Goal: Find specific page/section: Find specific page/section

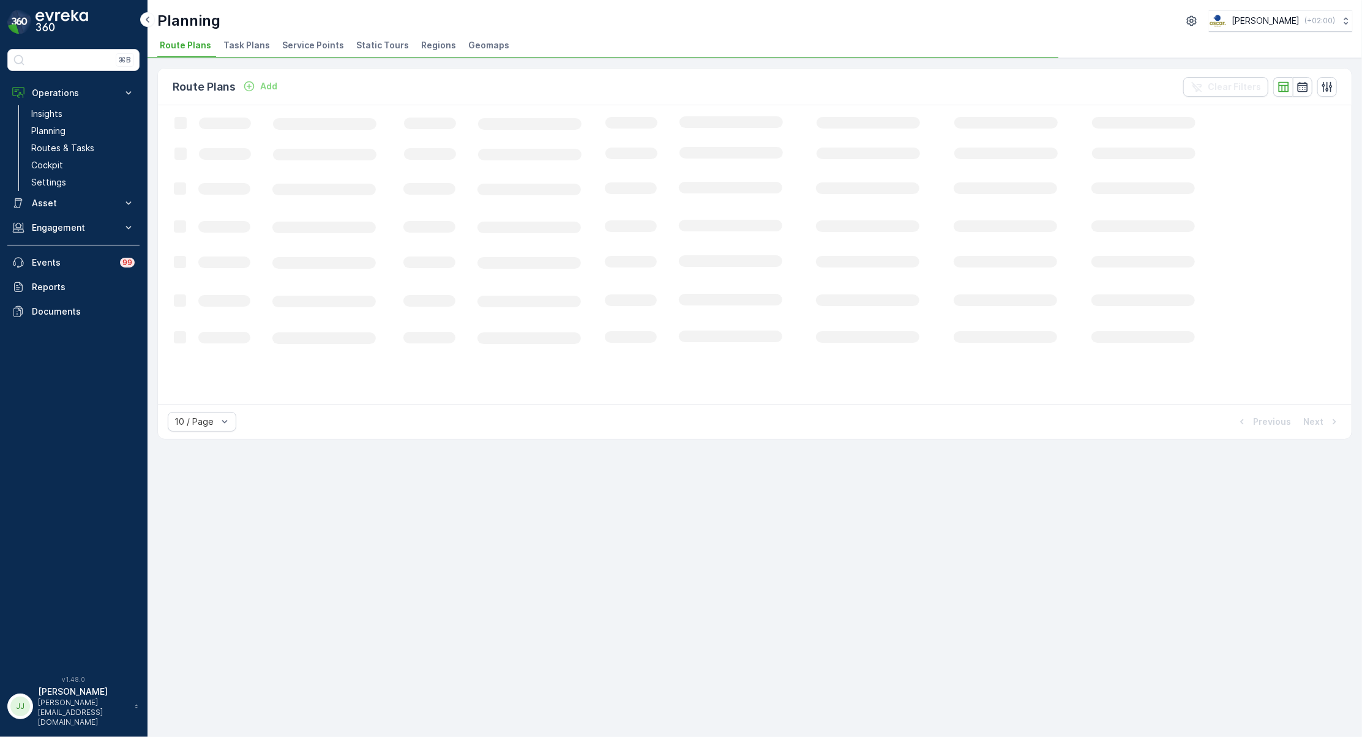
click at [258, 40] on span "Task Plans" at bounding box center [246, 45] width 47 height 12
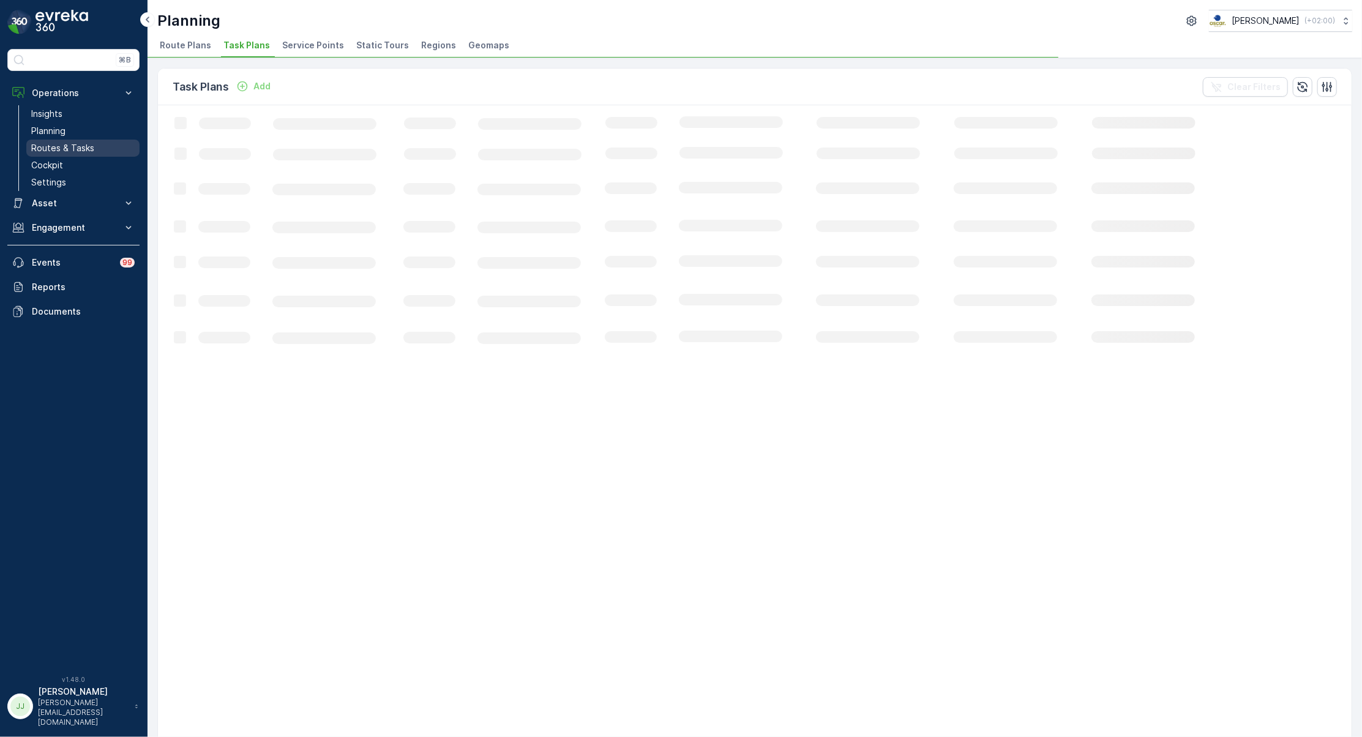
click at [77, 148] on p "Routes & Tasks" at bounding box center [62, 148] width 63 height 12
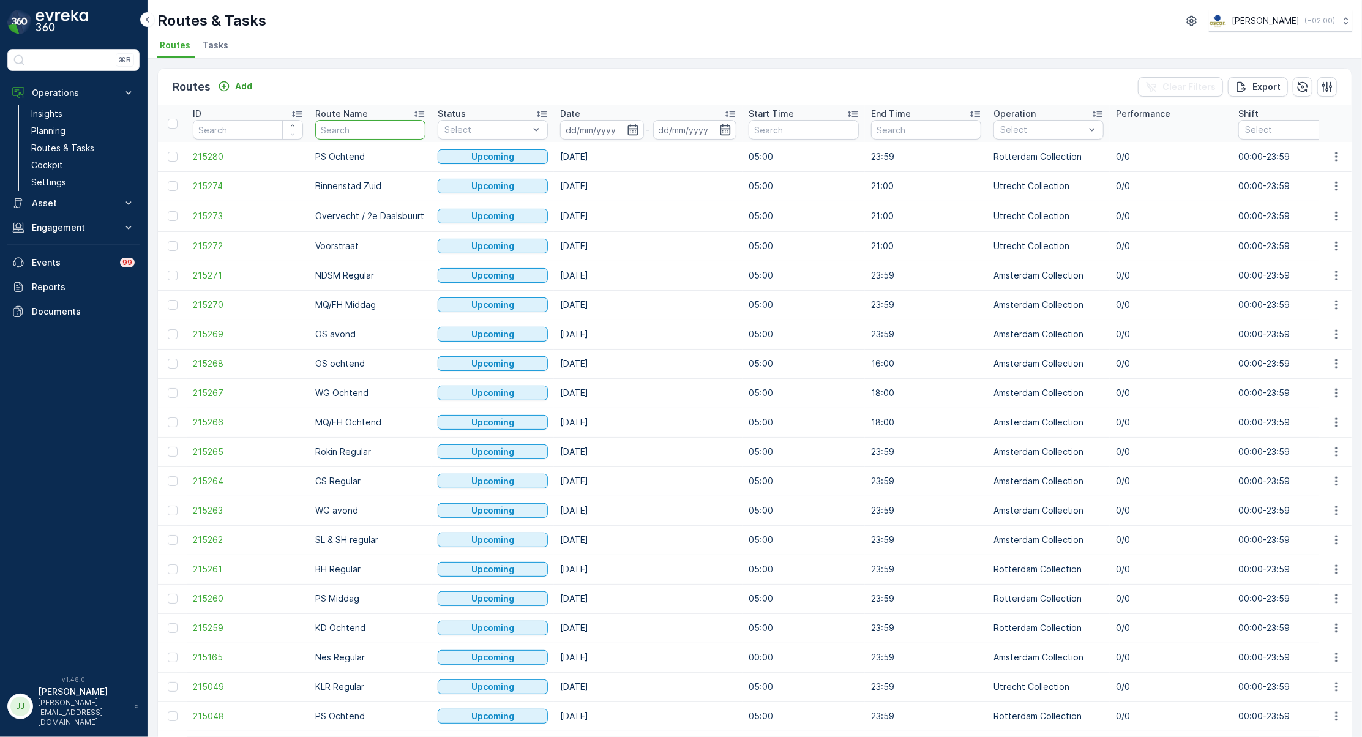
click at [348, 127] on input "text" at bounding box center [370, 130] width 110 height 20
click at [624, 129] on input at bounding box center [602, 130] width 84 height 20
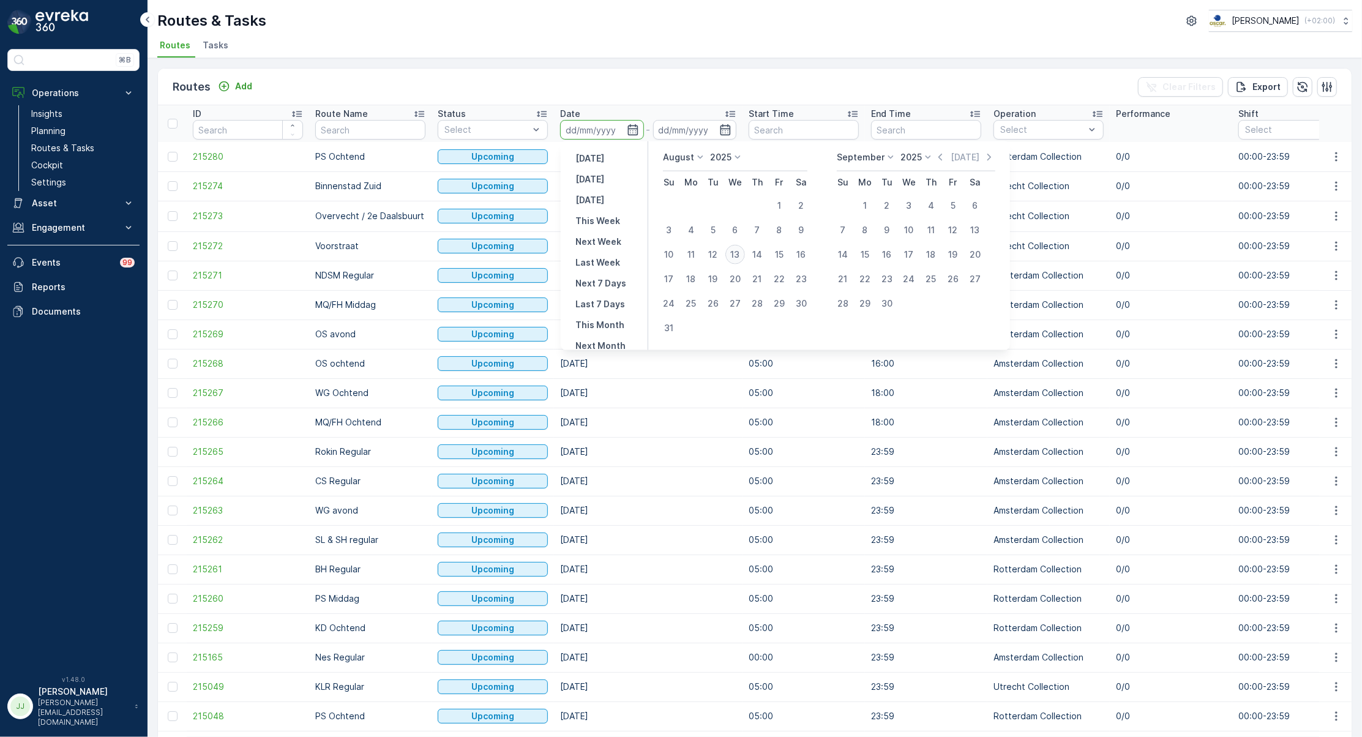
click at [736, 257] on div "13" at bounding box center [735, 255] width 20 height 20
type input "13.08.2025"
click at [736, 257] on div "13" at bounding box center [735, 255] width 20 height 20
type input "13.08.2025"
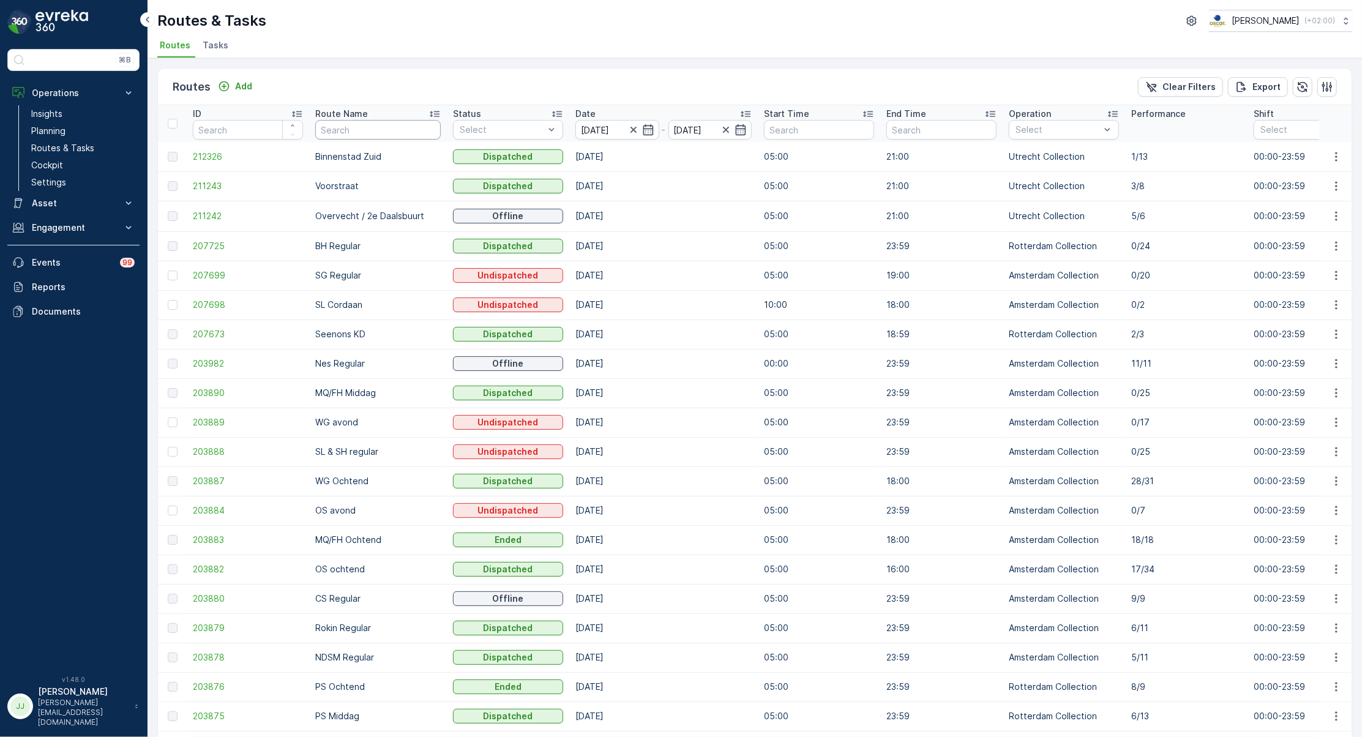
click at [380, 124] on input "text" at bounding box center [377, 130] width 125 height 20
type input "PS"
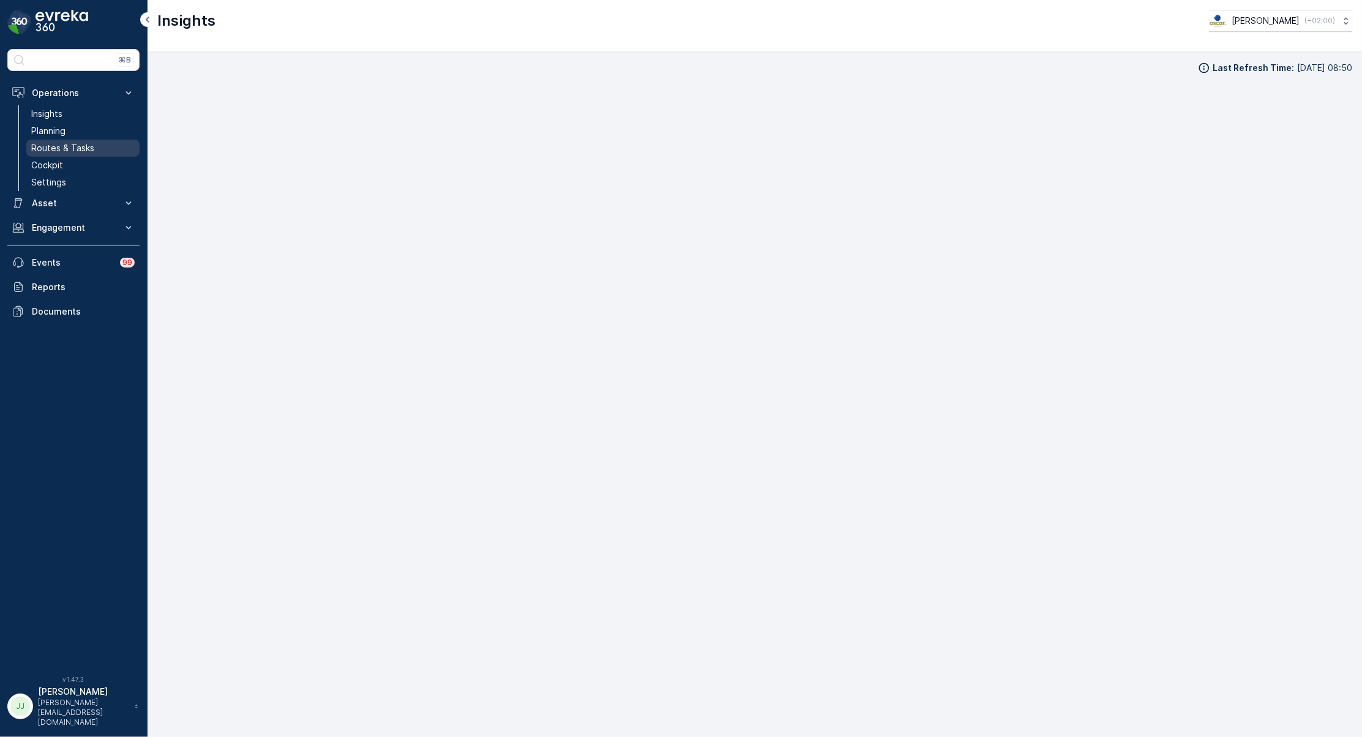
click at [91, 151] on p "Routes & Tasks" at bounding box center [62, 148] width 63 height 12
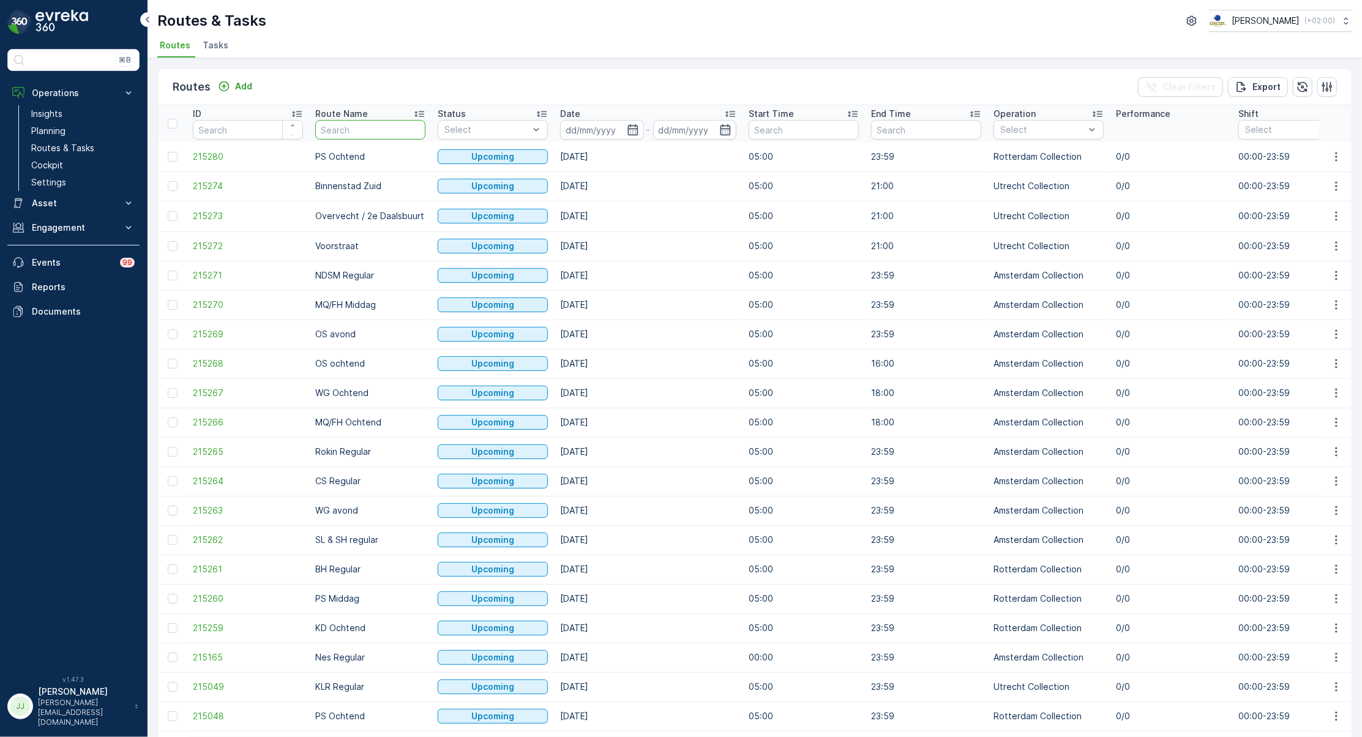
click at [335, 129] on input "text" at bounding box center [370, 130] width 110 height 20
type input "P"
type input "p"
click at [99, 132] on link "Planning" at bounding box center [82, 130] width 113 height 17
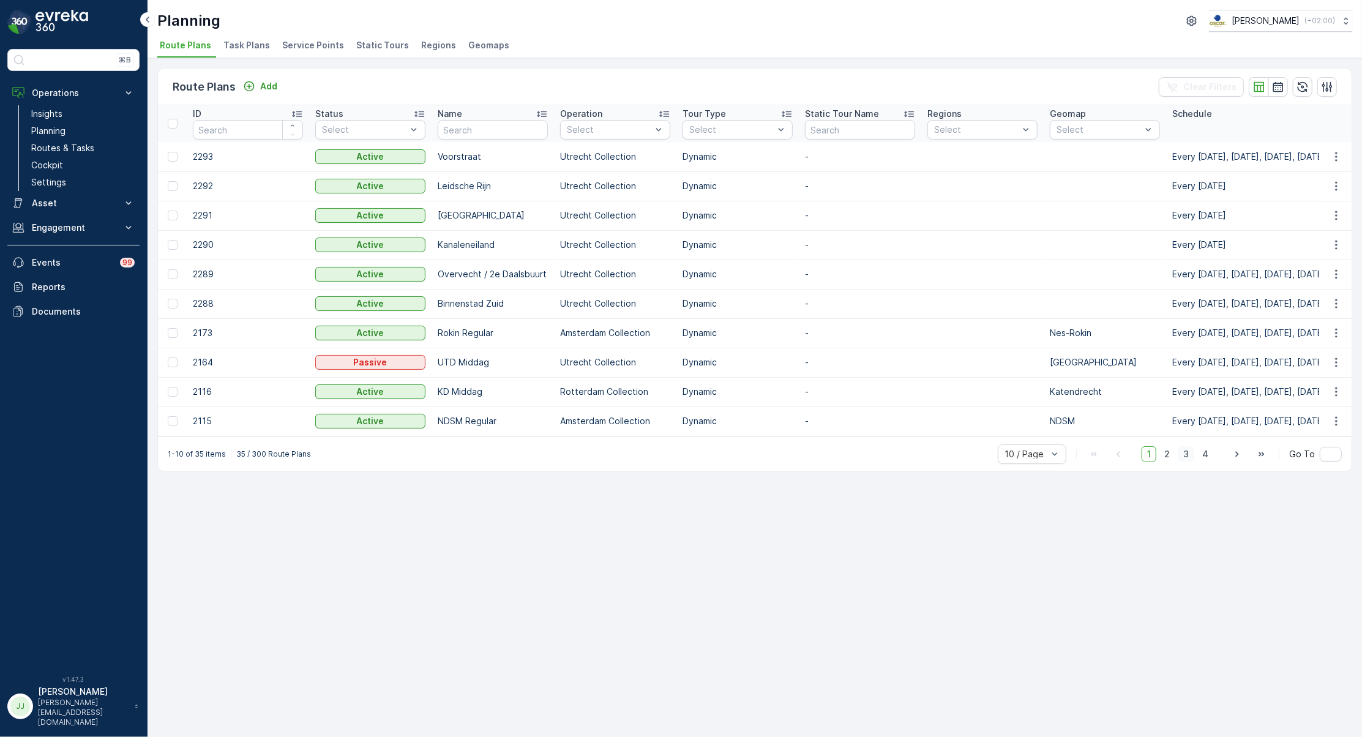
click at [1183, 462] on span "3" at bounding box center [1186, 454] width 17 height 16
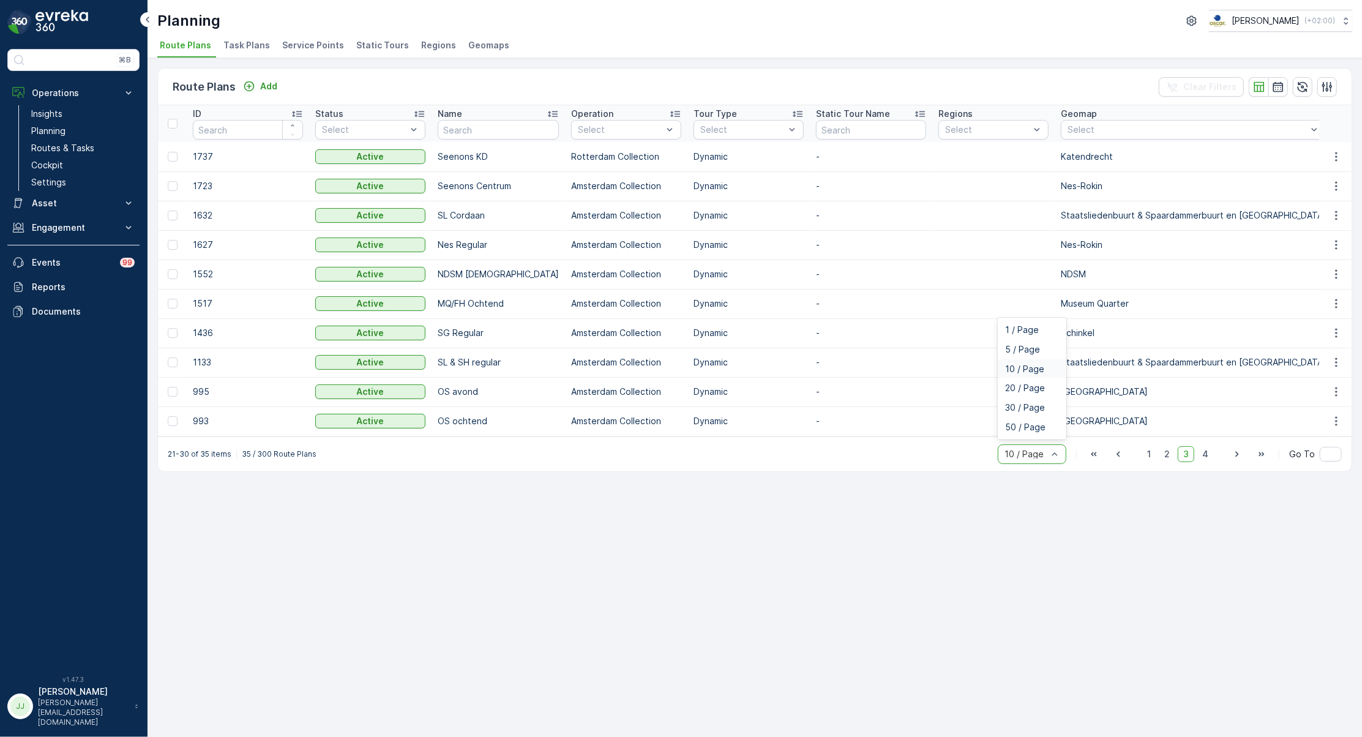
click at [1044, 459] on div at bounding box center [1025, 454] width 45 height 10
click at [1007, 393] on span "20 / Page" at bounding box center [1025, 388] width 40 height 10
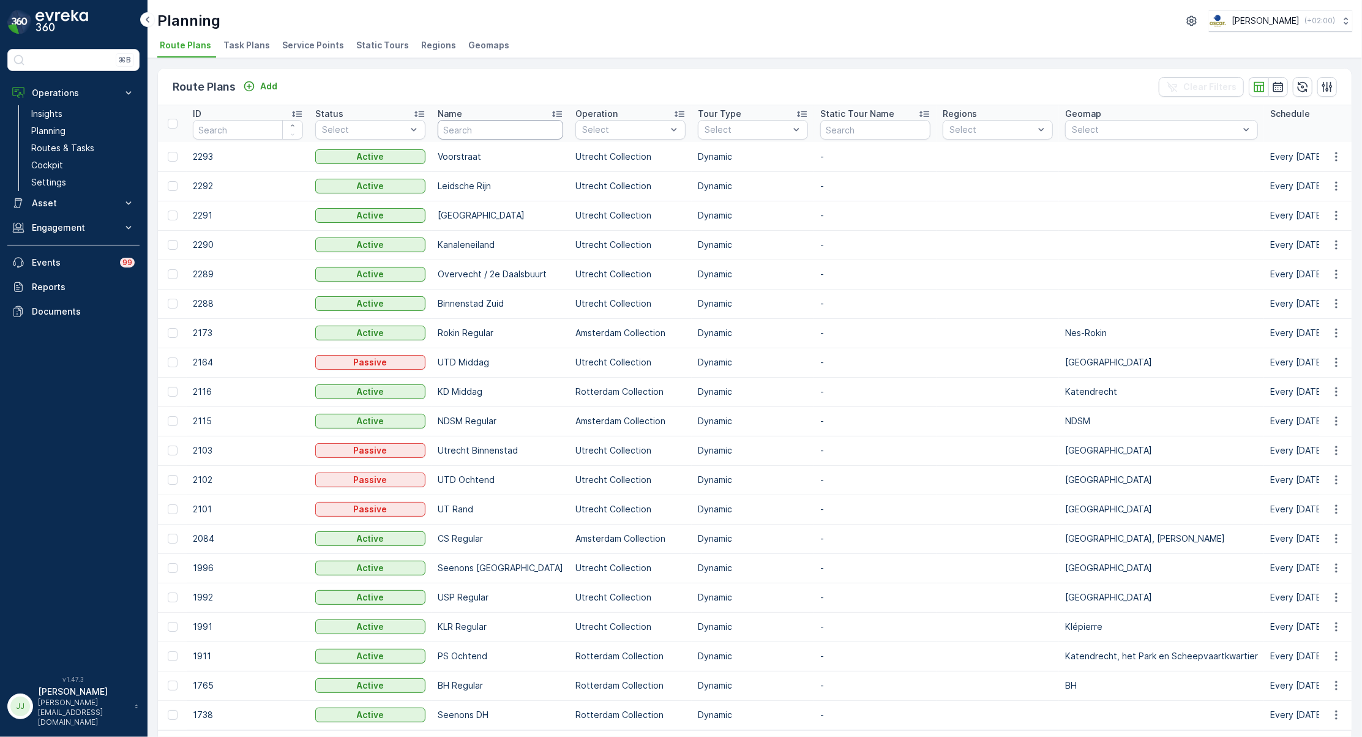
click at [458, 130] on input "text" at bounding box center [500, 130] width 125 height 20
type input "PS"
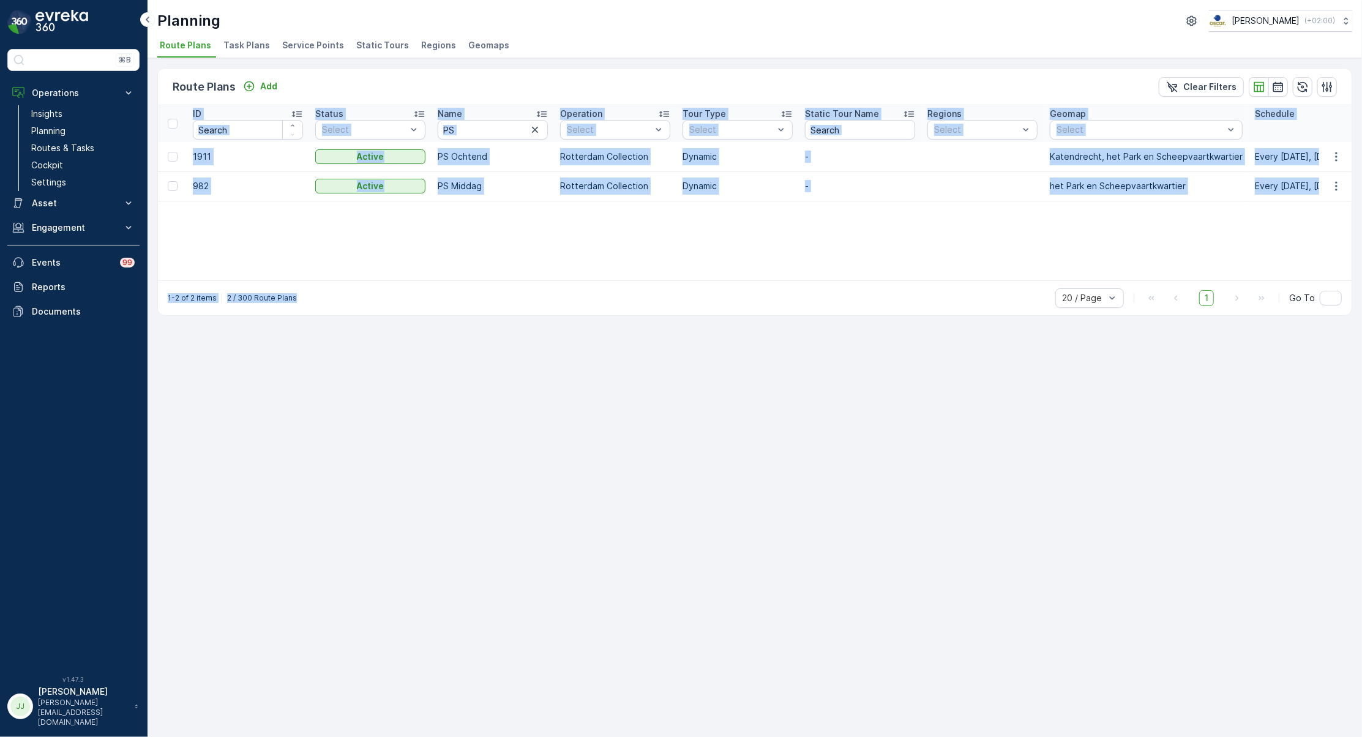
click at [299, 298] on div "1-2 of 2 items 2 / 300 Route Plans 20 / Page 1 Go To" at bounding box center [755, 297] width 1194 height 35
click at [292, 244] on div "ID Status Select Name PS Operation Select Tour Type Select Static Tour Name Reg…" at bounding box center [755, 192] width 1194 height 175
